Goal: Task Accomplishment & Management: Manage account settings

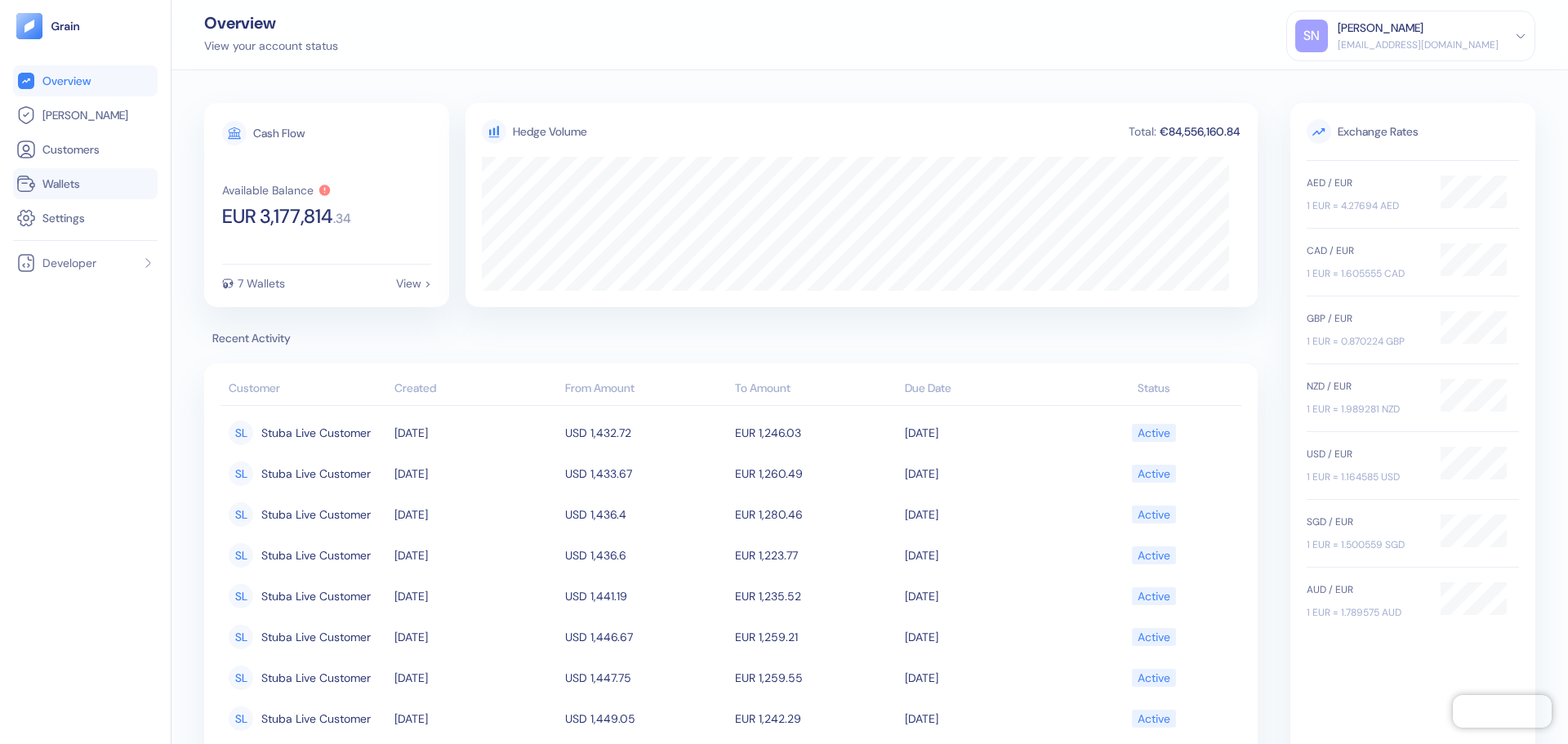
click at [102, 183] on link "Wallets" at bounding box center [85, 183] width 138 height 20
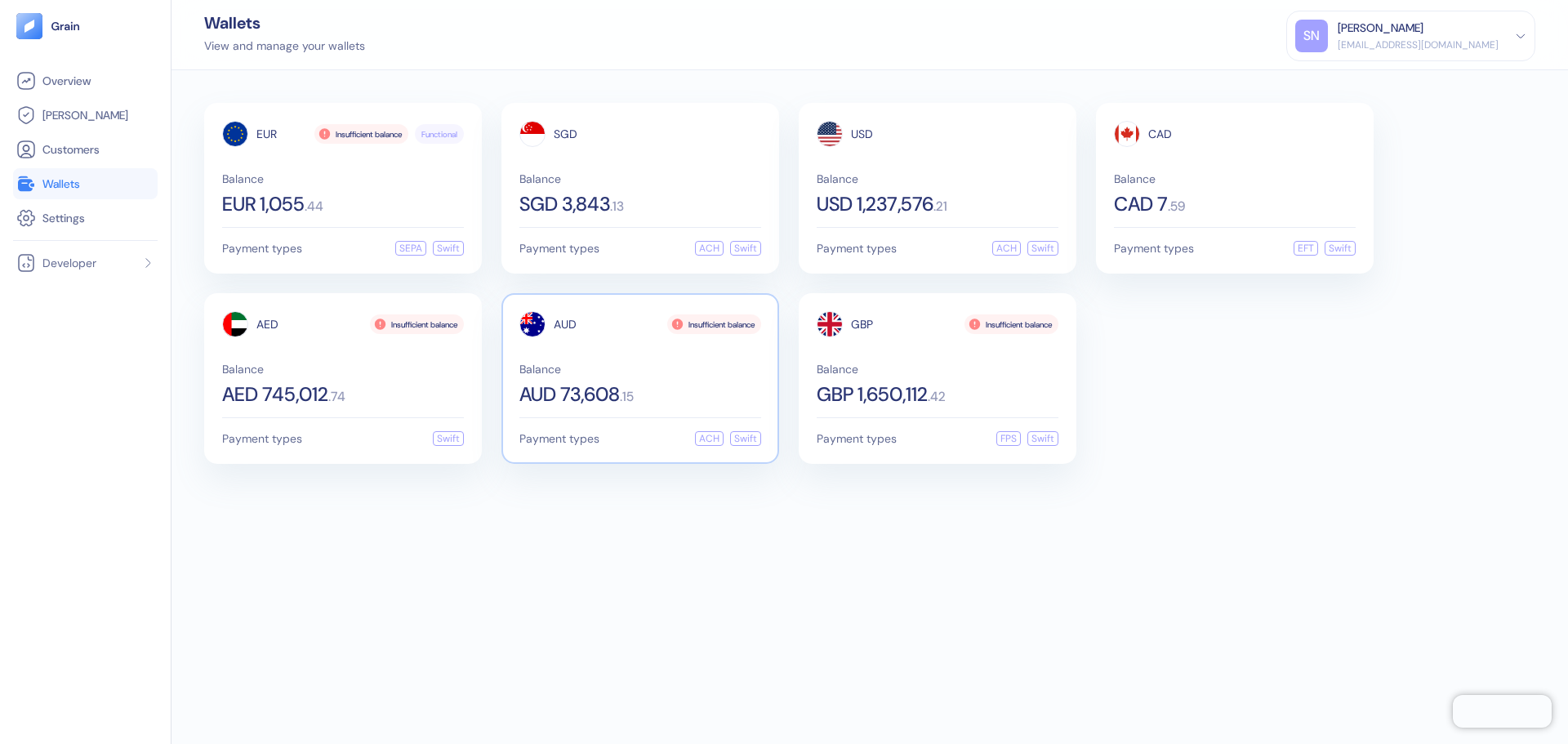
click at [665, 352] on div "AUD Insufficient balance Balance AUD 73,608 . 15" at bounding box center [641, 357] width 242 height 94
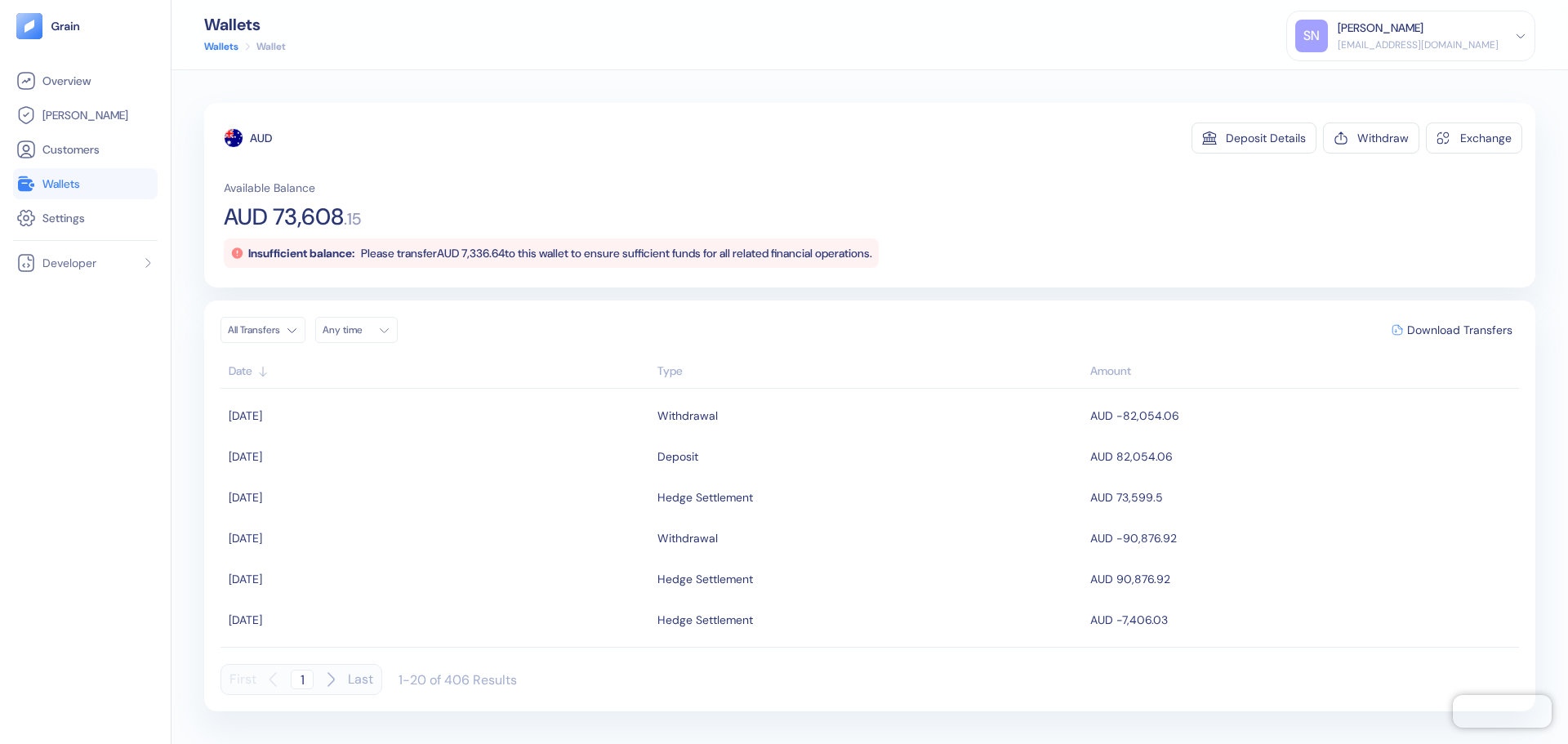
click at [239, 329] on html "Pingdom Check: App Online Overview [PERSON_NAME] Customers Wallets Settings Dev…" at bounding box center [784, 372] width 1568 height 744
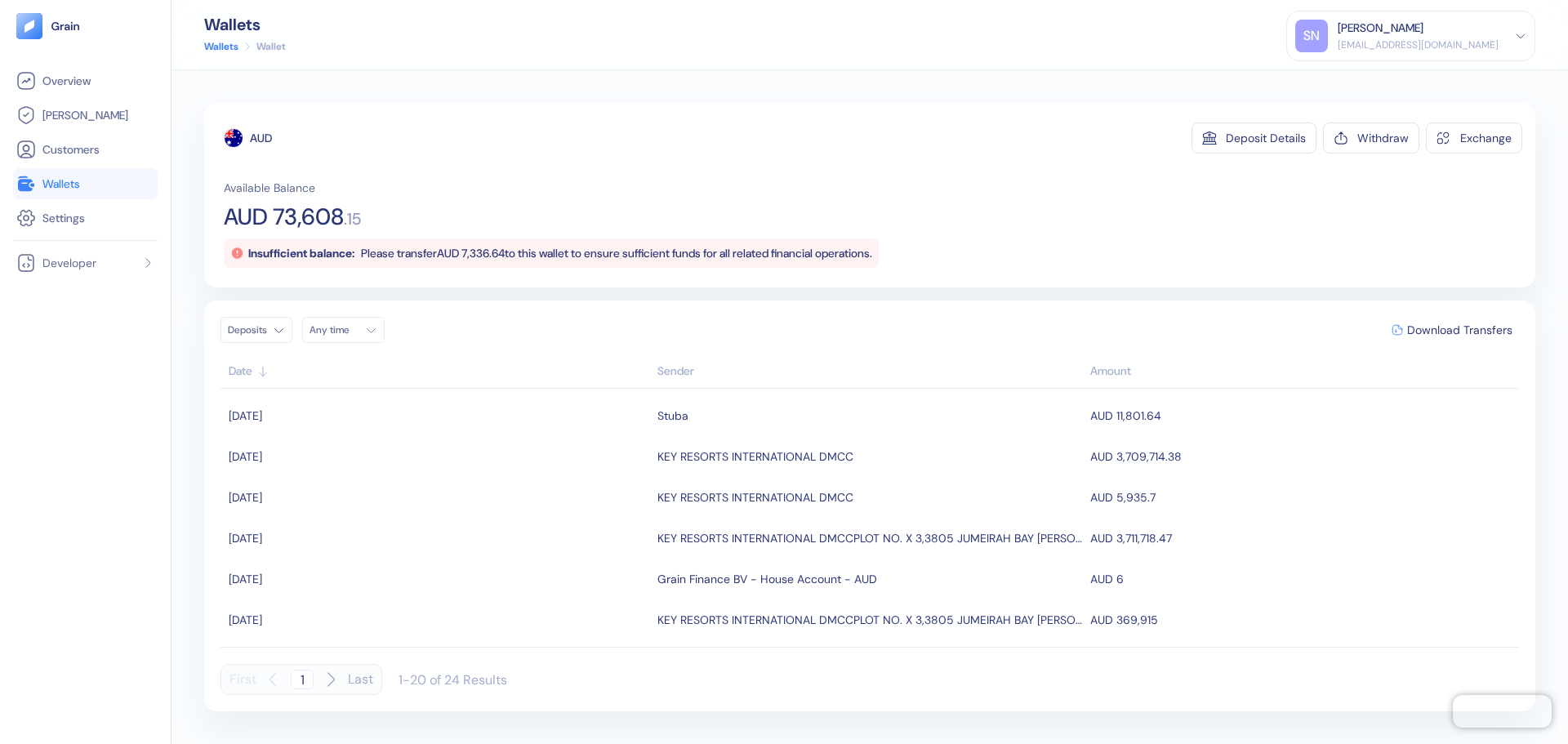
scroll to position [572, 0]
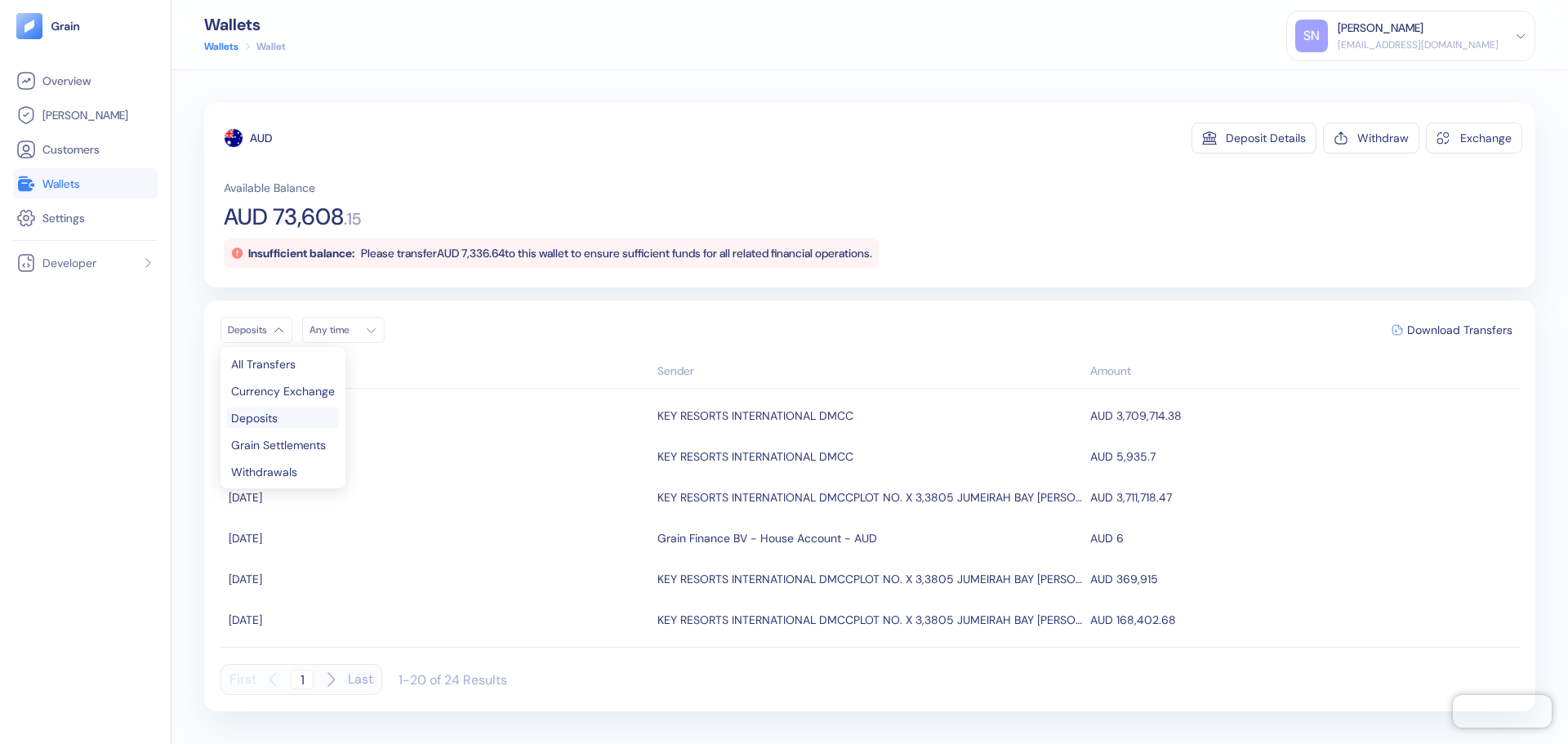
click at [278, 339] on html "Pingdom Check: App Online Overview [PERSON_NAME] Customers Wallets Settings Dev…" at bounding box center [784, 372] width 1568 height 744
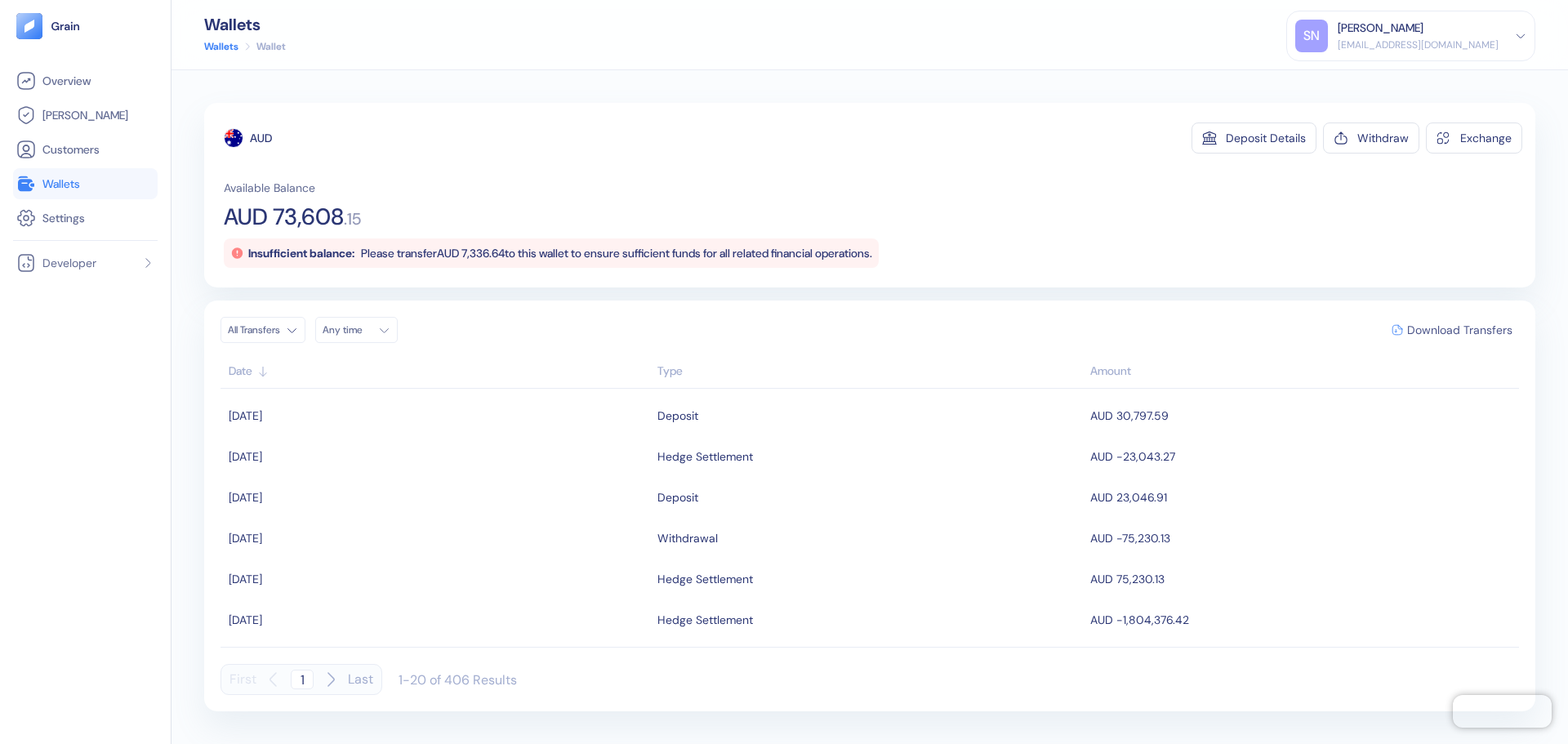
click at [1463, 334] on span "Download Transfers" at bounding box center [1459, 330] width 105 height 11
